Goal: Transaction & Acquisition: Book appointment/travel/reservation

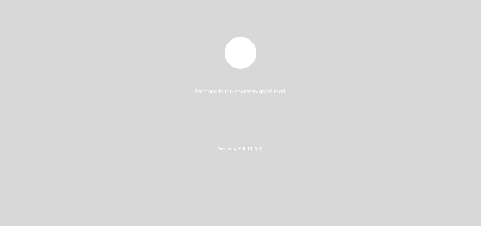
select select "pt"
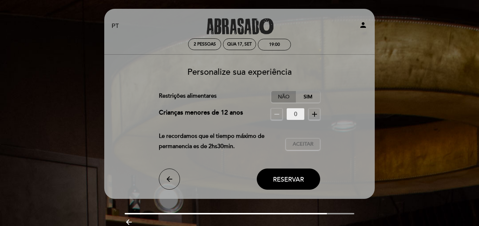
click at [279, 96] on label "Não" at bounding box center [283, 97] width 25 height 12
click at [293, 145] on span "Aceitar" at bounding box center [303, 143] width 21 height 7
click at [288, 183] on button "Reservar" at bounding box center [288, 178] width 63 height 21
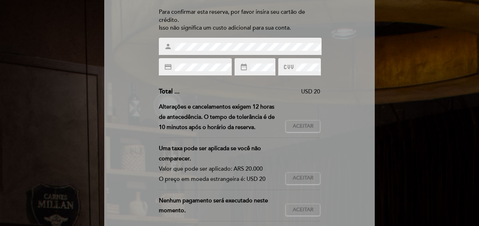
scroll to position [94, 0]
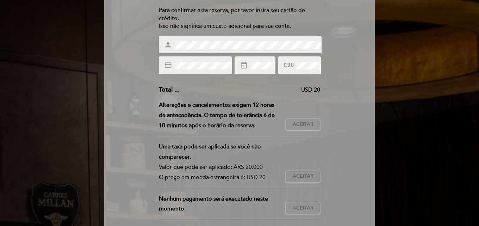
click at [164, 43] on div "person" at bounding box center [240, 45] width 163 height 18
click at [192, 71] on div "credit_card" at bounding box center [195, 65] width 73 height 18
click at [296, 129] on button "Aceitar Aceito" at bounding box center [302, 124] width 34 height 12
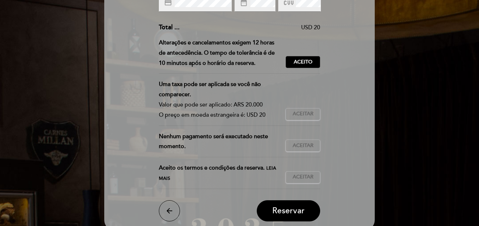
scroll to position [158, 0]
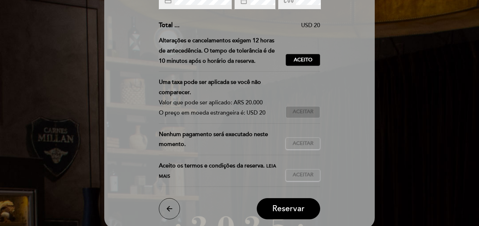
click at [308, 113] on span "Aceitar" at bounding box center [303, 111] width 21 height 7
click at [302, 144] on span "Aceitar" at bounding box center [303, 143] width 21 height 7
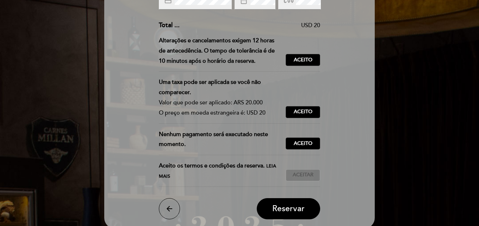
click at [297, 173] on span "Aceitar" at bounding box center [303, 174] width 21 height 7
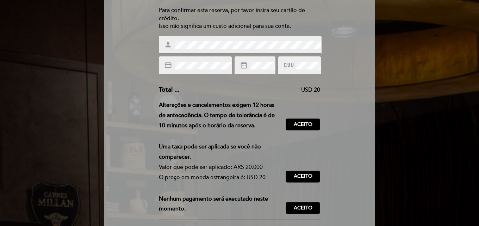
scroll to position [211, 0]
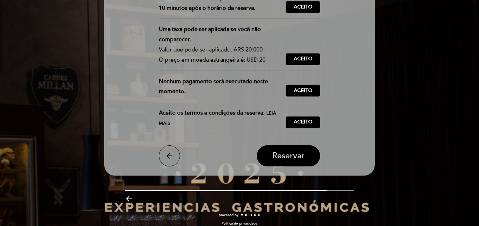
click at [279, 161] on button "Reservar" at bounding box center [288, 155] width 63 height 21
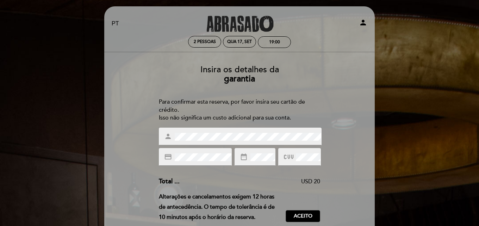
scroll to position [0, 0]
